Goal: Task Accomplishment & Management: Manage account settings

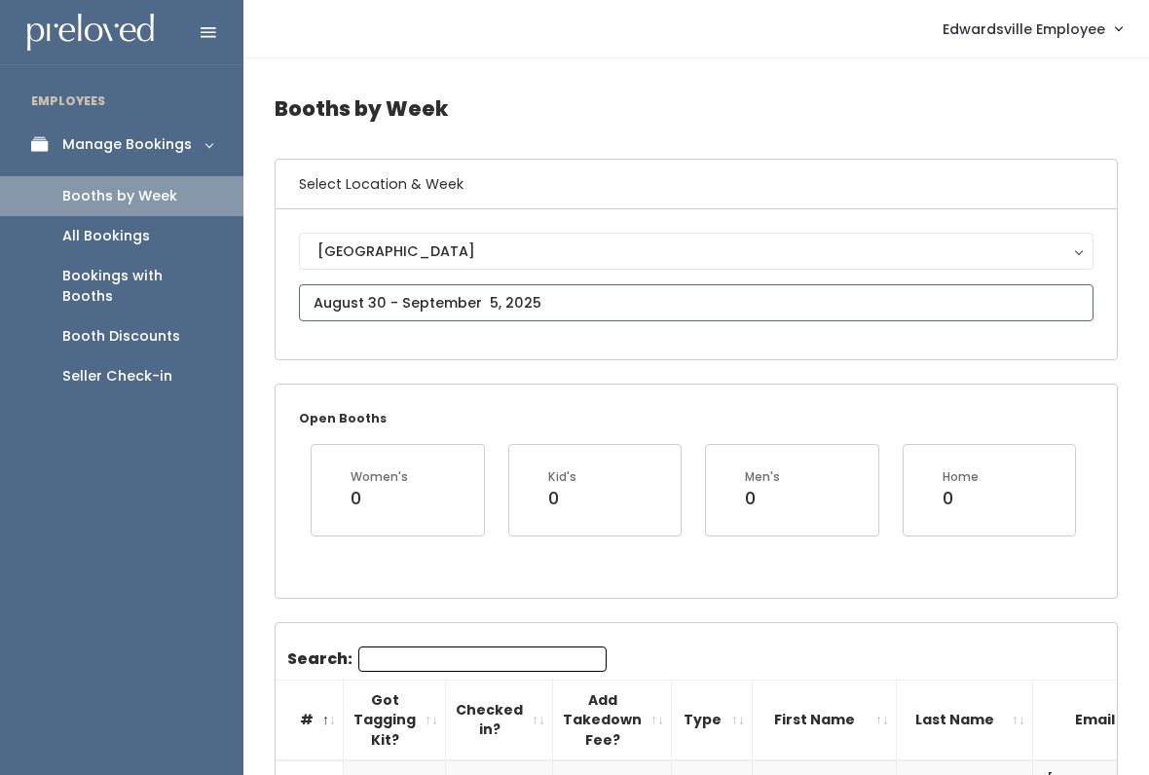
click at [598, 309] on input "text" at bounding box center [696, 302] width 794 height 37
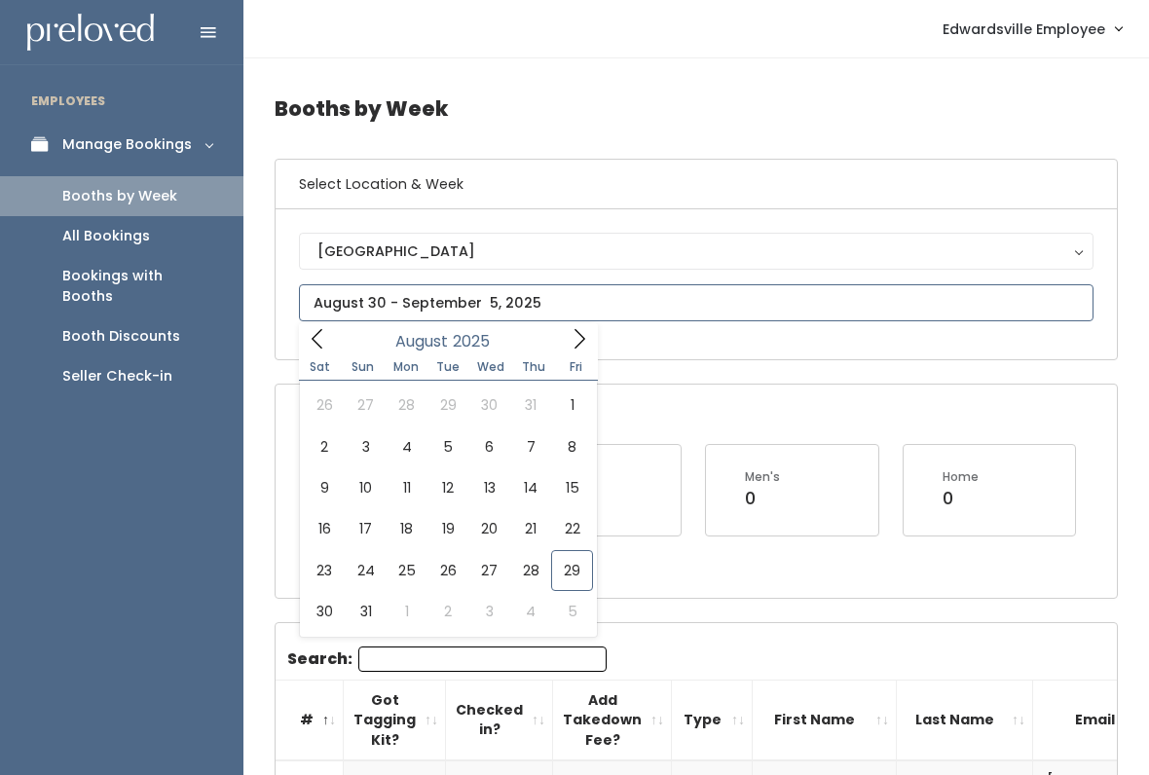
click at [575, 337] on icon at bounding box center [579, 338] width 21 height 21
type input "September 20 to September 26"
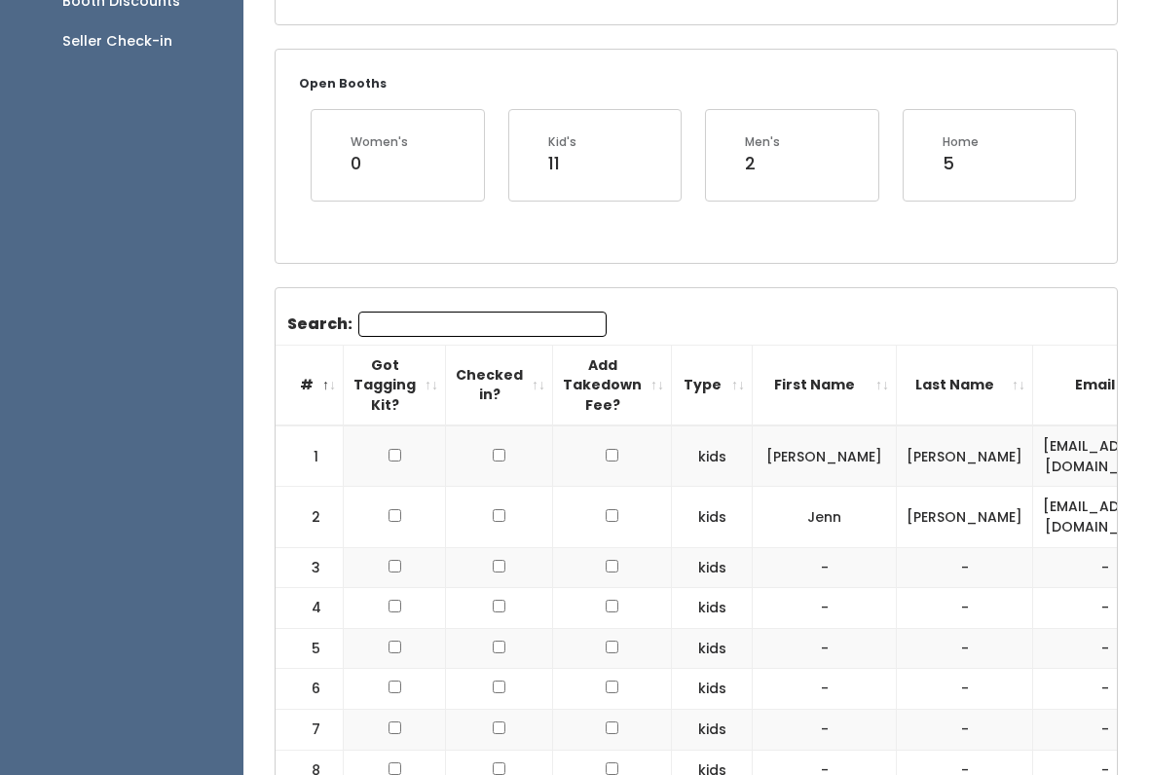
scroll to position [338, 0]
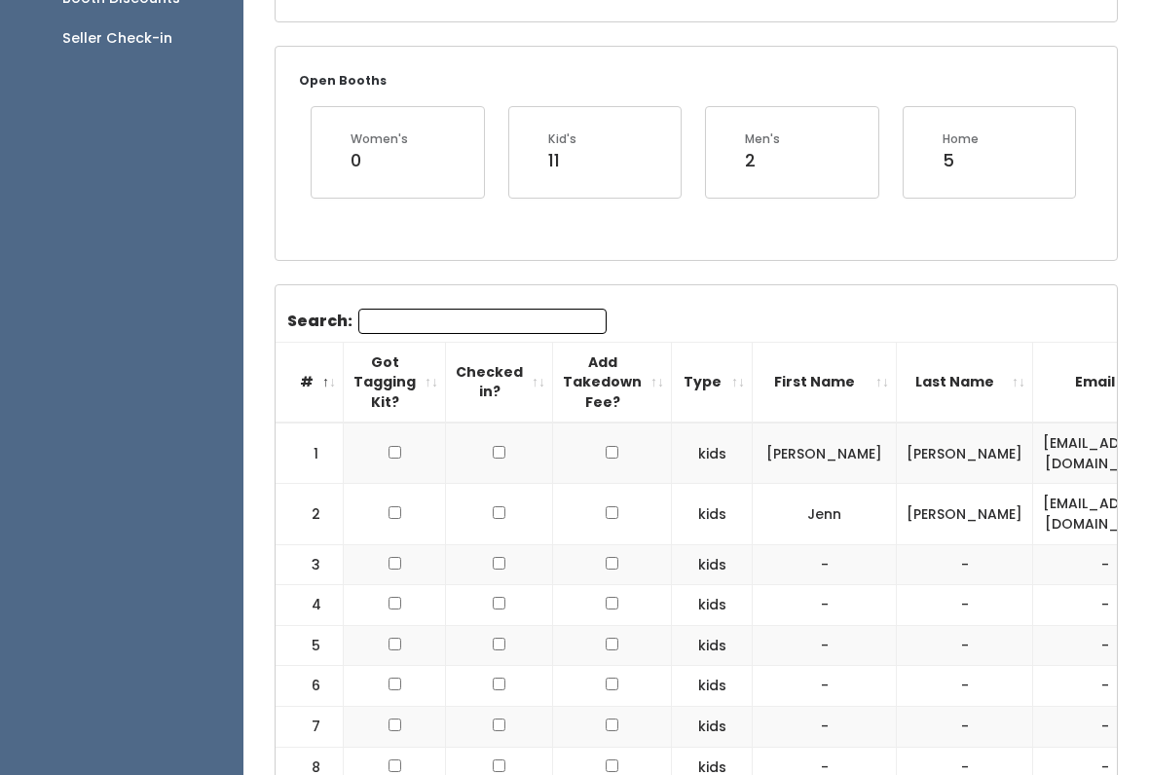
click at [535, 314] on input "Search:" at bounding box center [482, 321] width 248 height 25
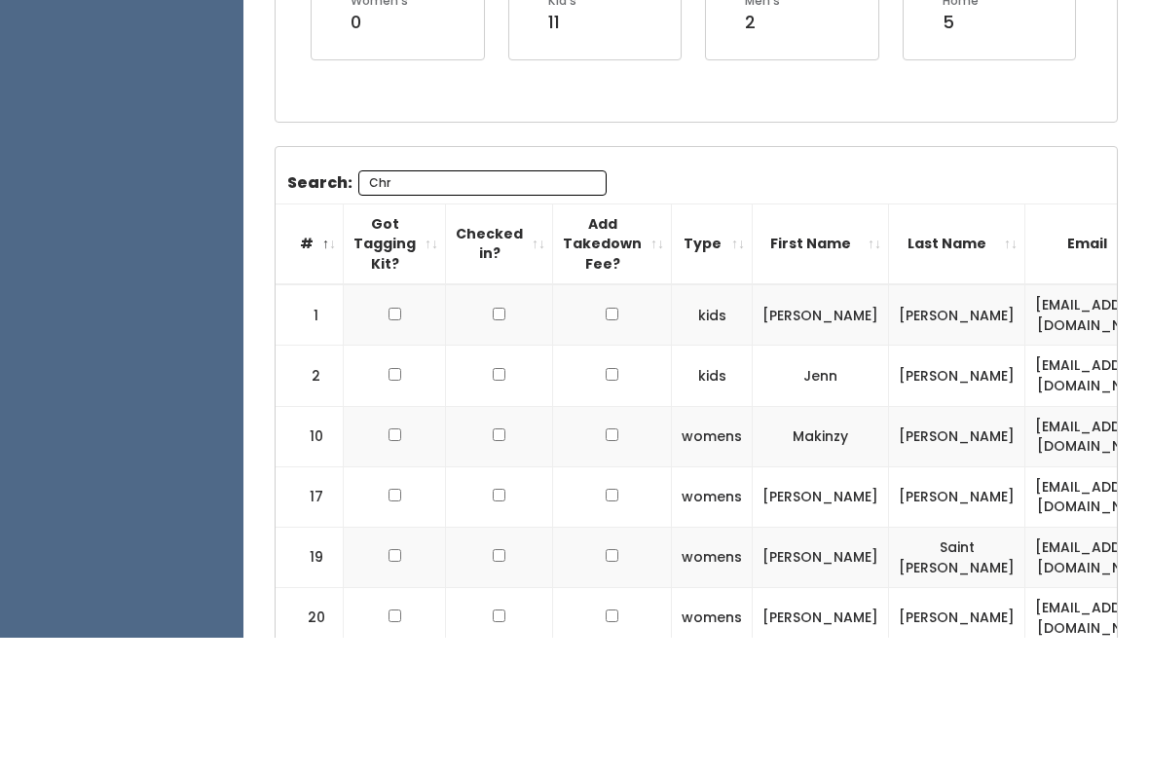
scroll to position [248, 0]
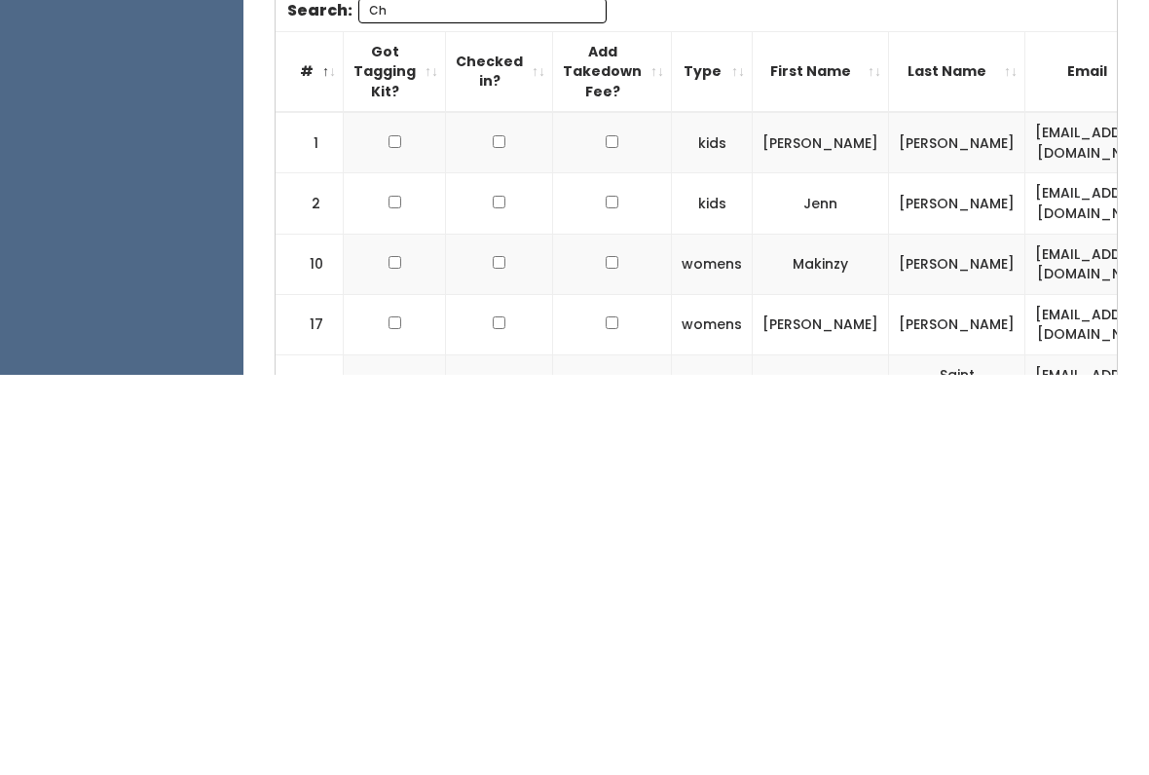
type input "C"
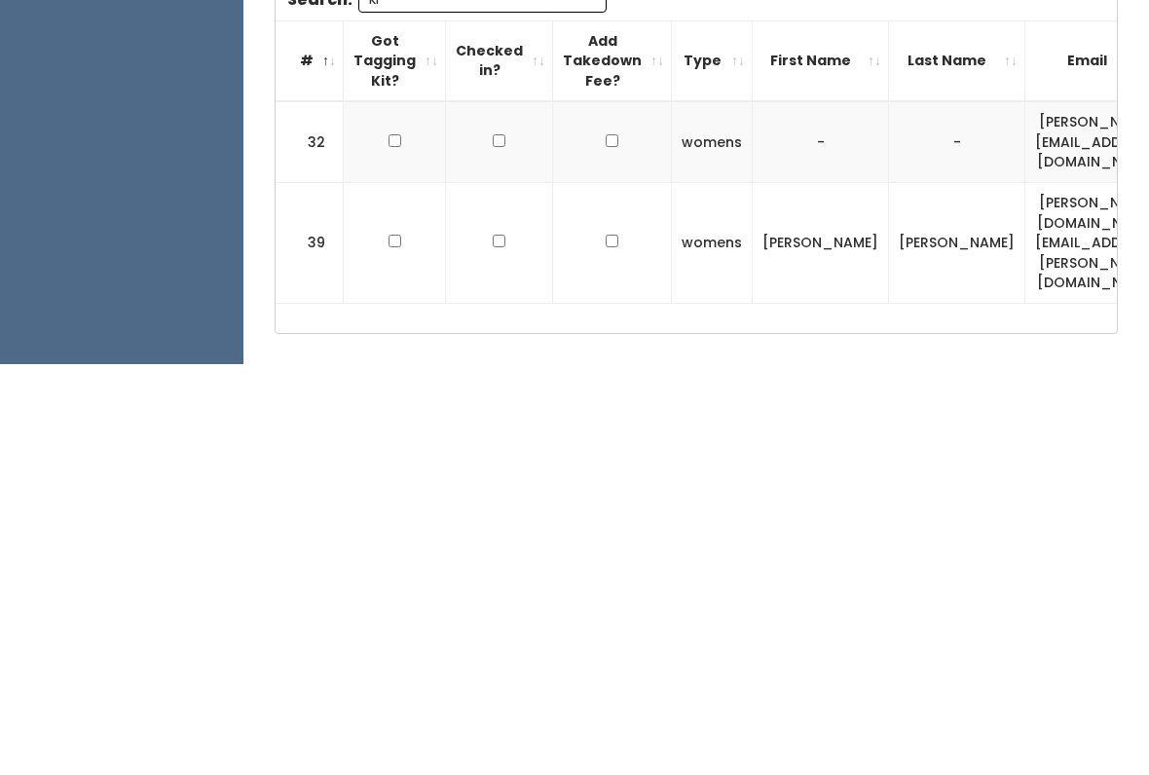
scroll to position [0, 0]
type input "Kr"
click at [409, 512] on td at bounding box center [395, 552] width 102 height 81
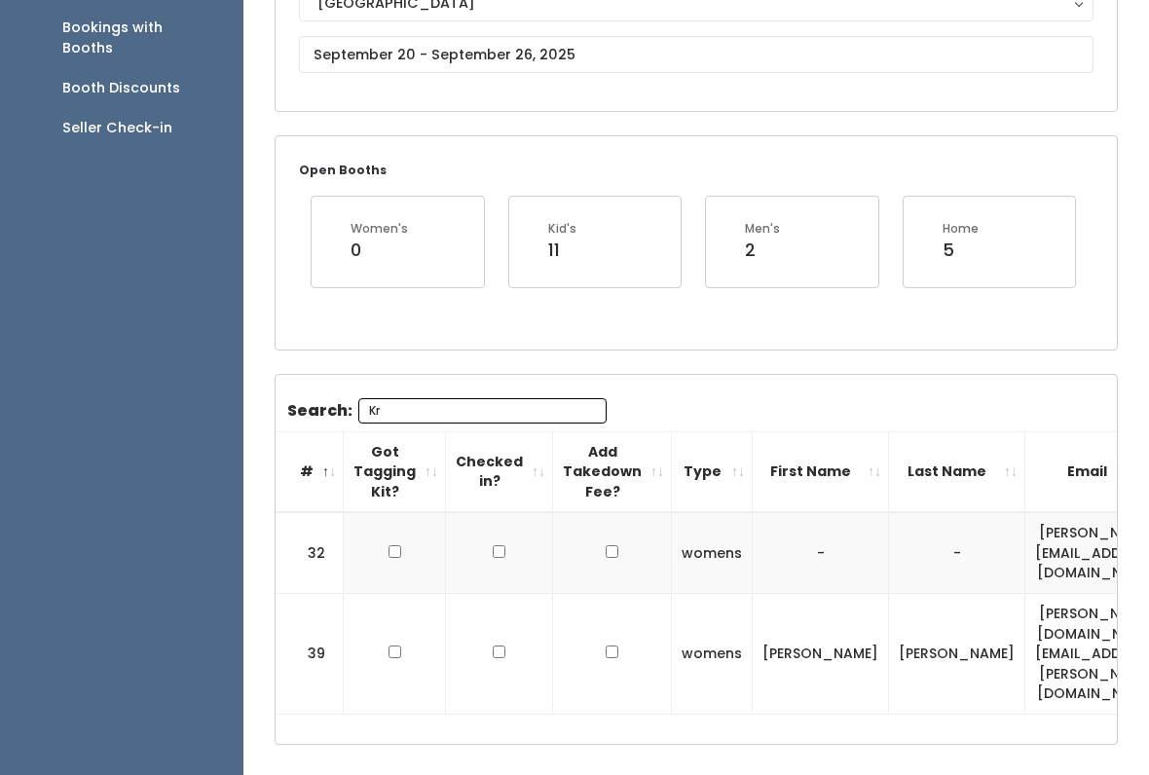
click at [404, 528] on td at bounding box center [395, 552] width 102 height 81
click at [396, 545] on input "checkbox" at bounding box center [394, 551] width 13 height 13
checkbox input "true"
